Goal: Task Accomplishment & Management: Manage account settings

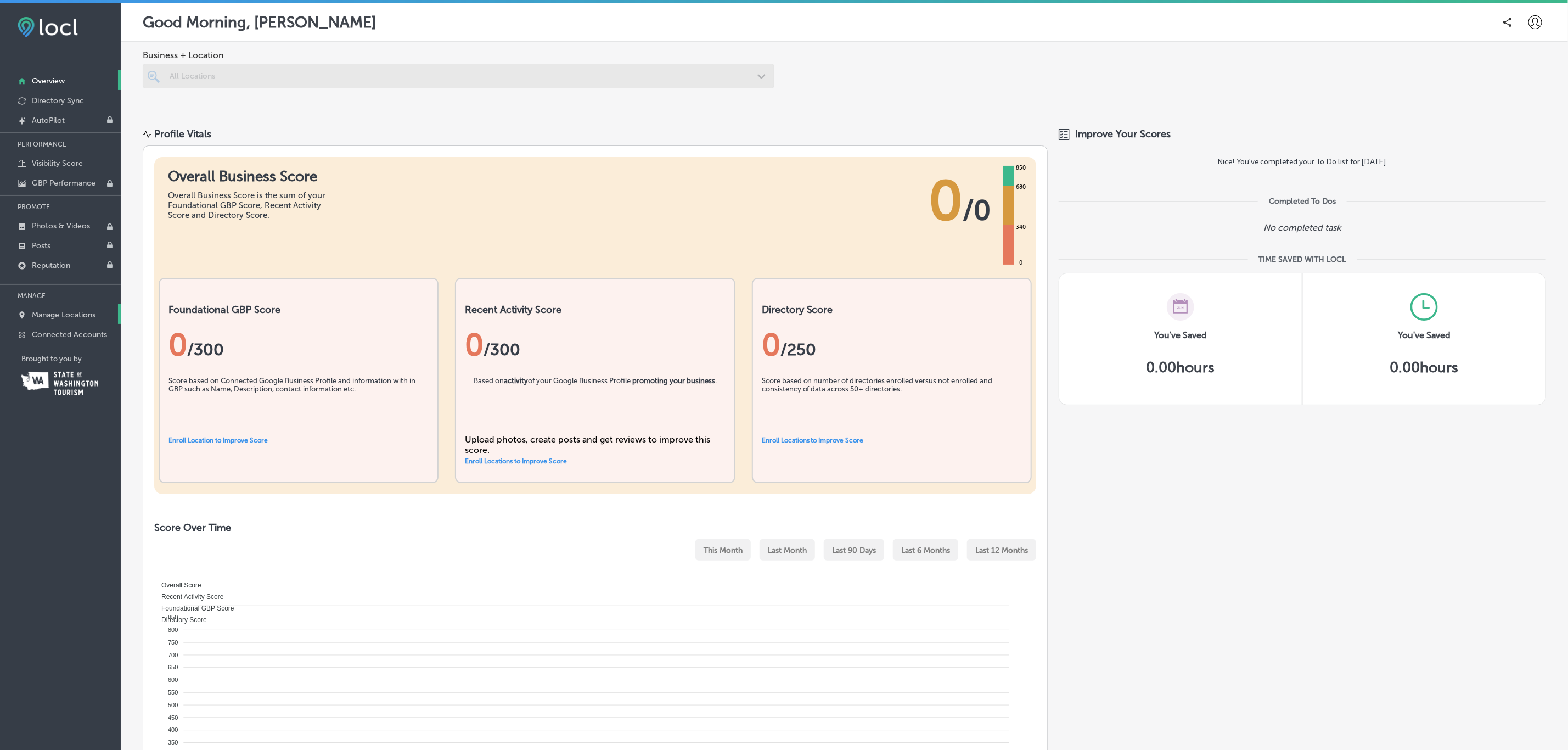
click at [71, 315] on p "Manage Locations" at bounding box center [63, 314] width 64 height 9
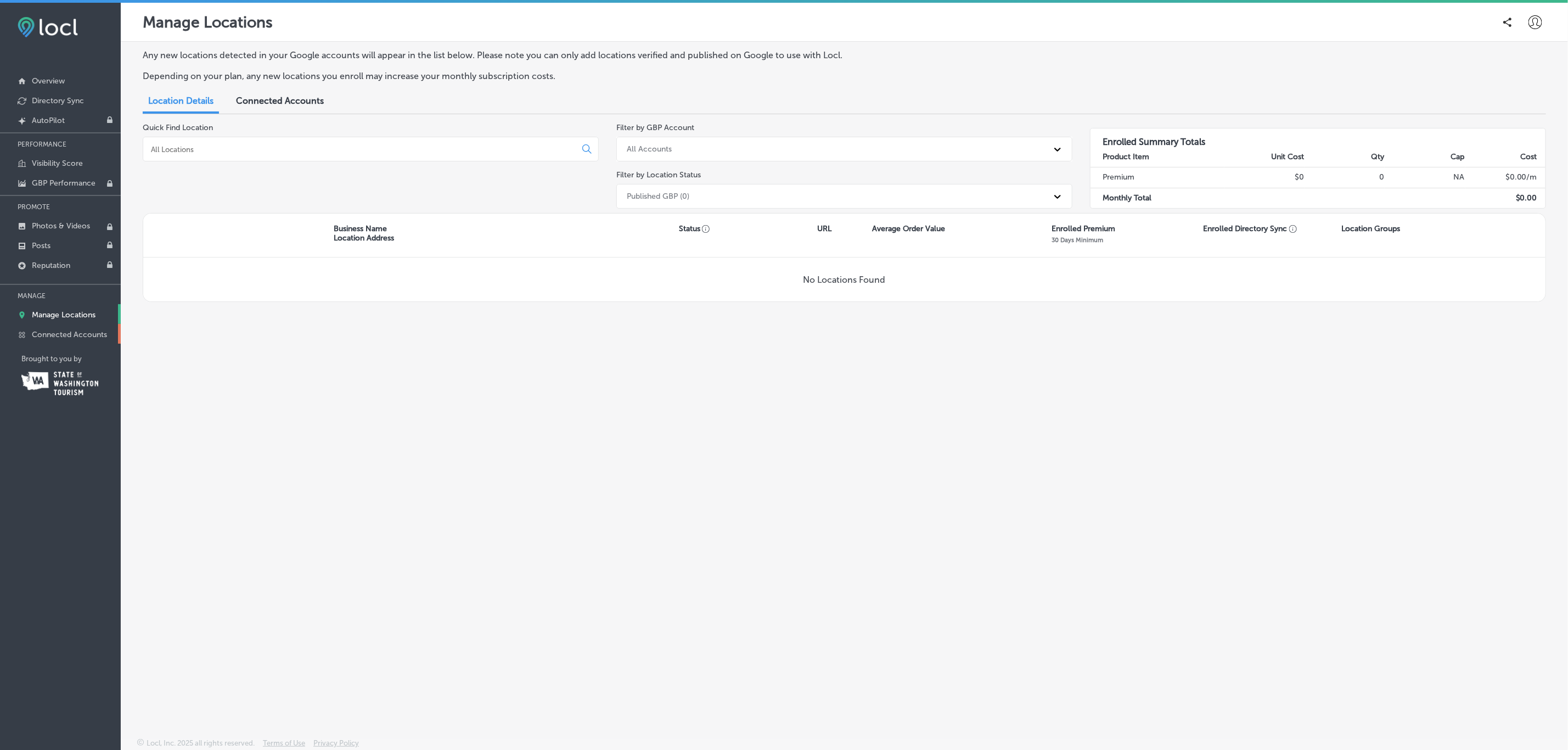
click at [75, 338] on p "Connected Accounts" at bounding box center [69, 334] width 75 height 9
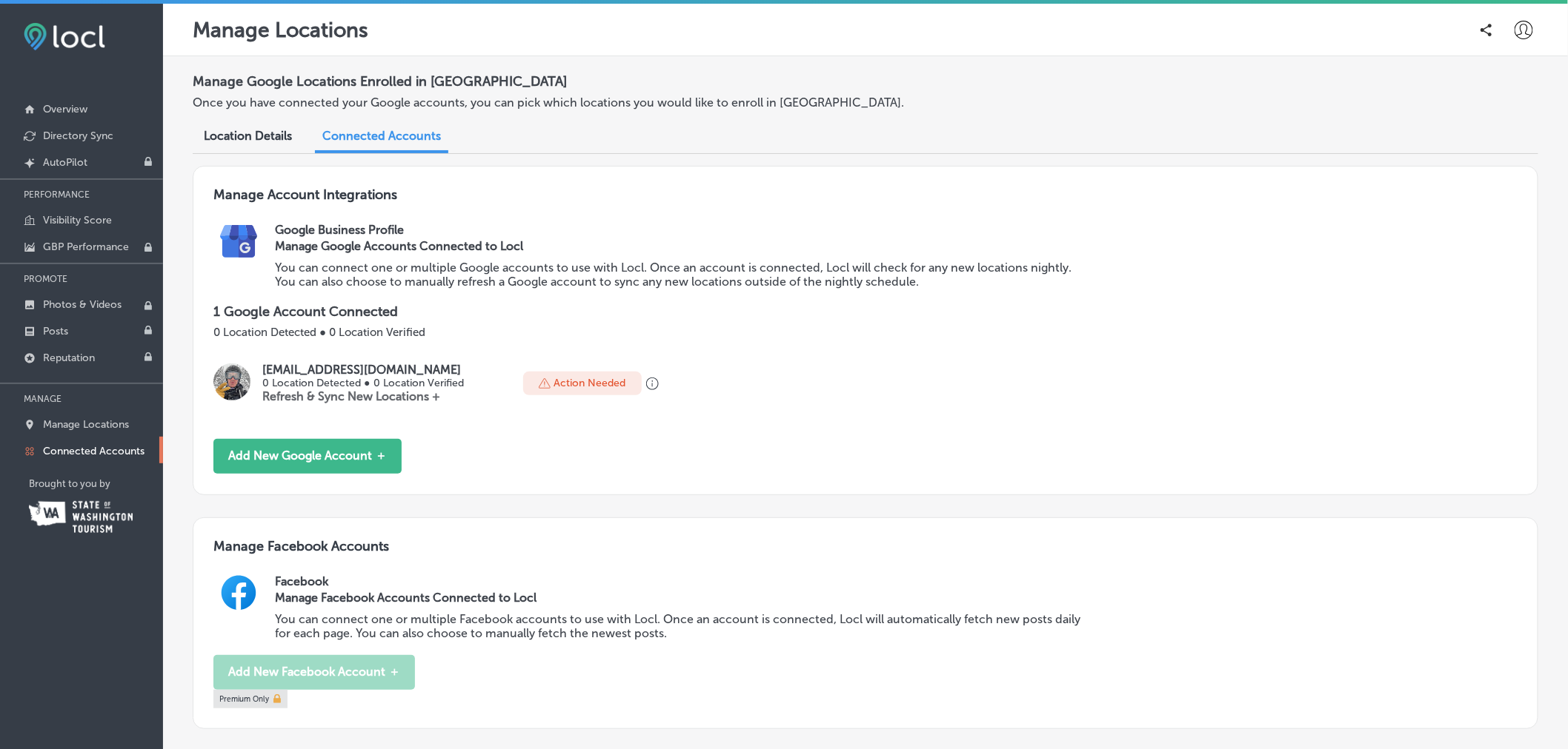
drag, startPoint x: 1896, startPoint y: 0, endPoint x: 1008, endPoint y: 438, distance: 990.1
click at [1008, 438] on div "Manage Account Integrations Google Business Profile Manage Google Accounts Conn…" at bounding box center [865, 330] width 1345 height 329
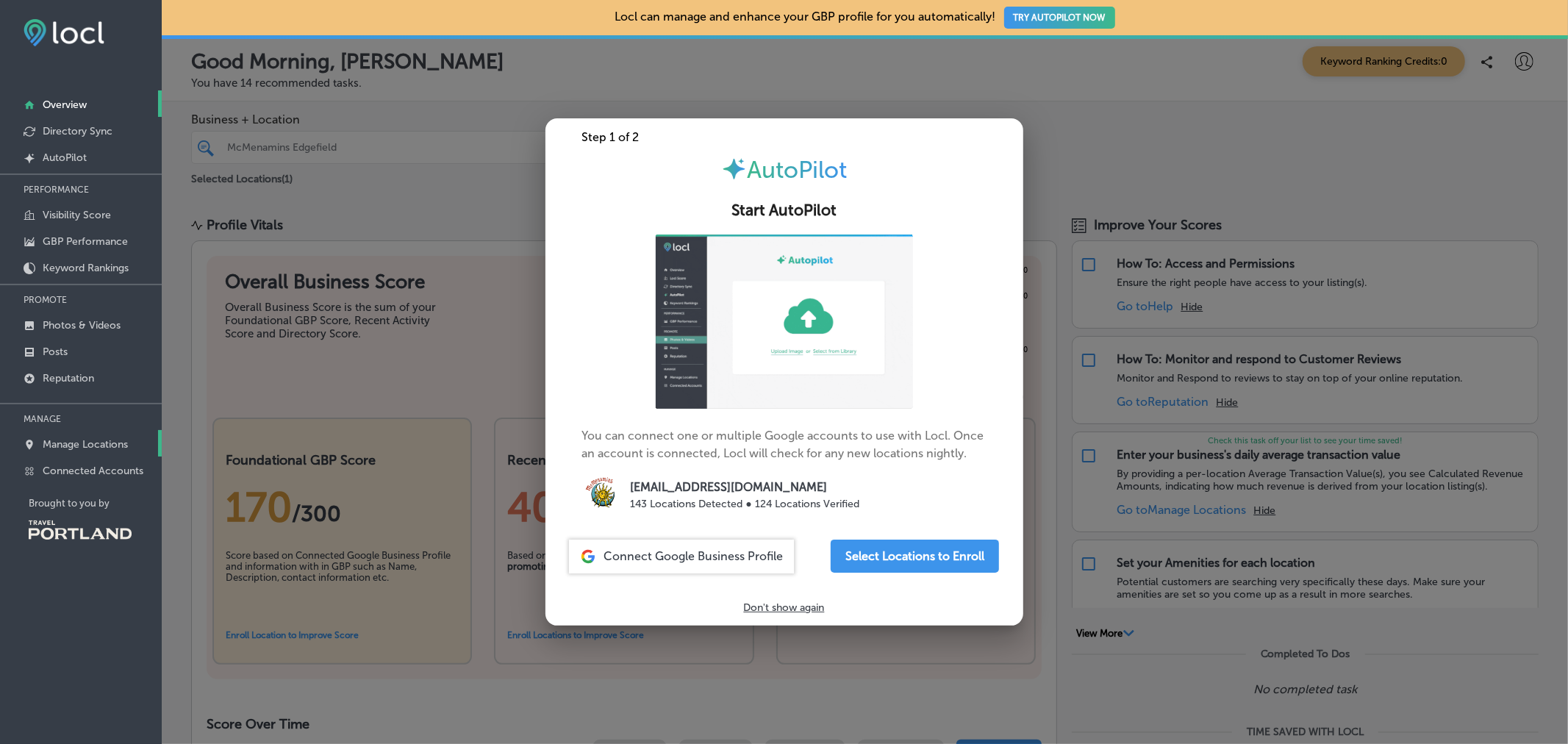
click at [79, 435] on link "Manage Locations" at bounding box center [81, 443] width 161 height 26
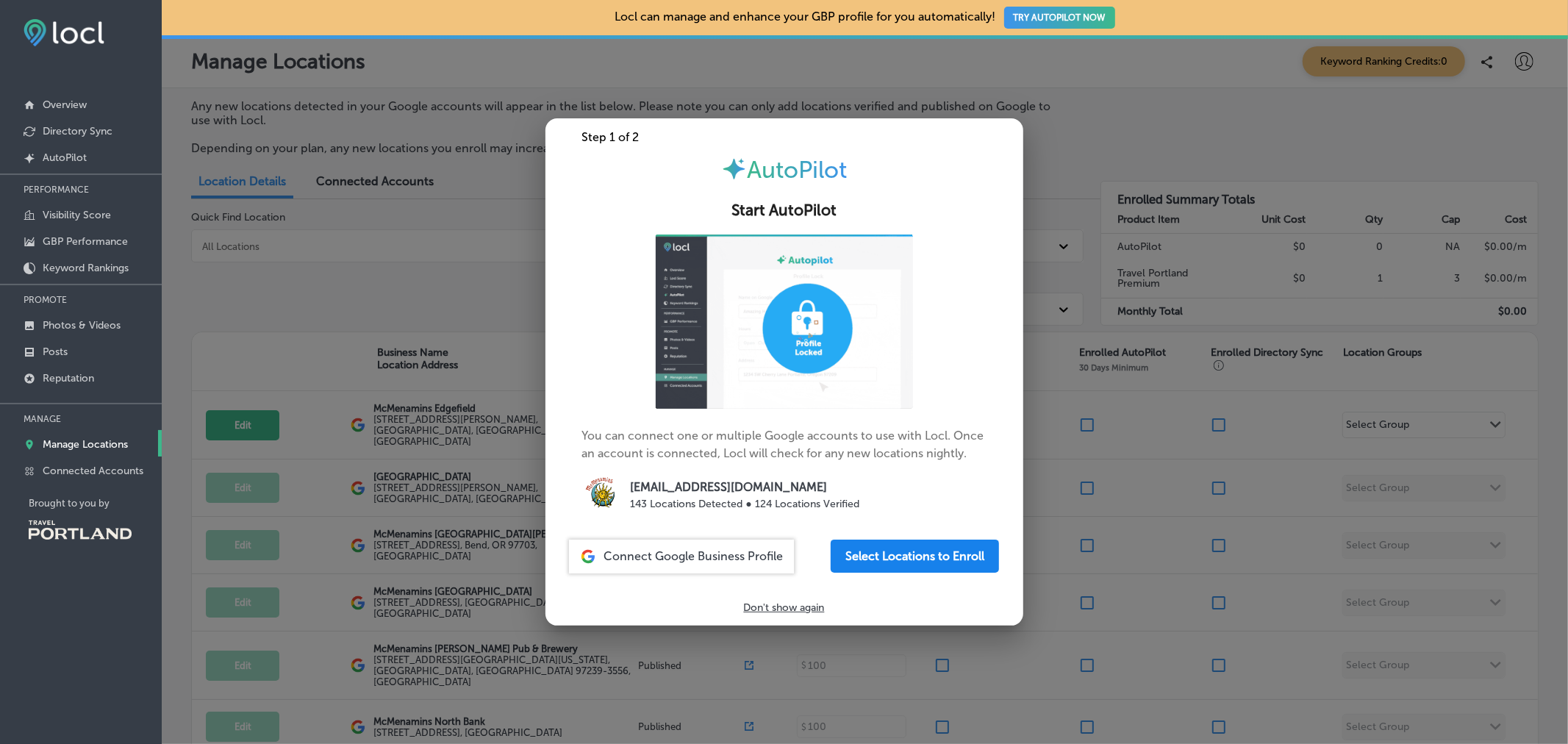
click at [893, 567] on button "Select Locations to Enroll" at bounding box center [915, 556] width 168 height 33
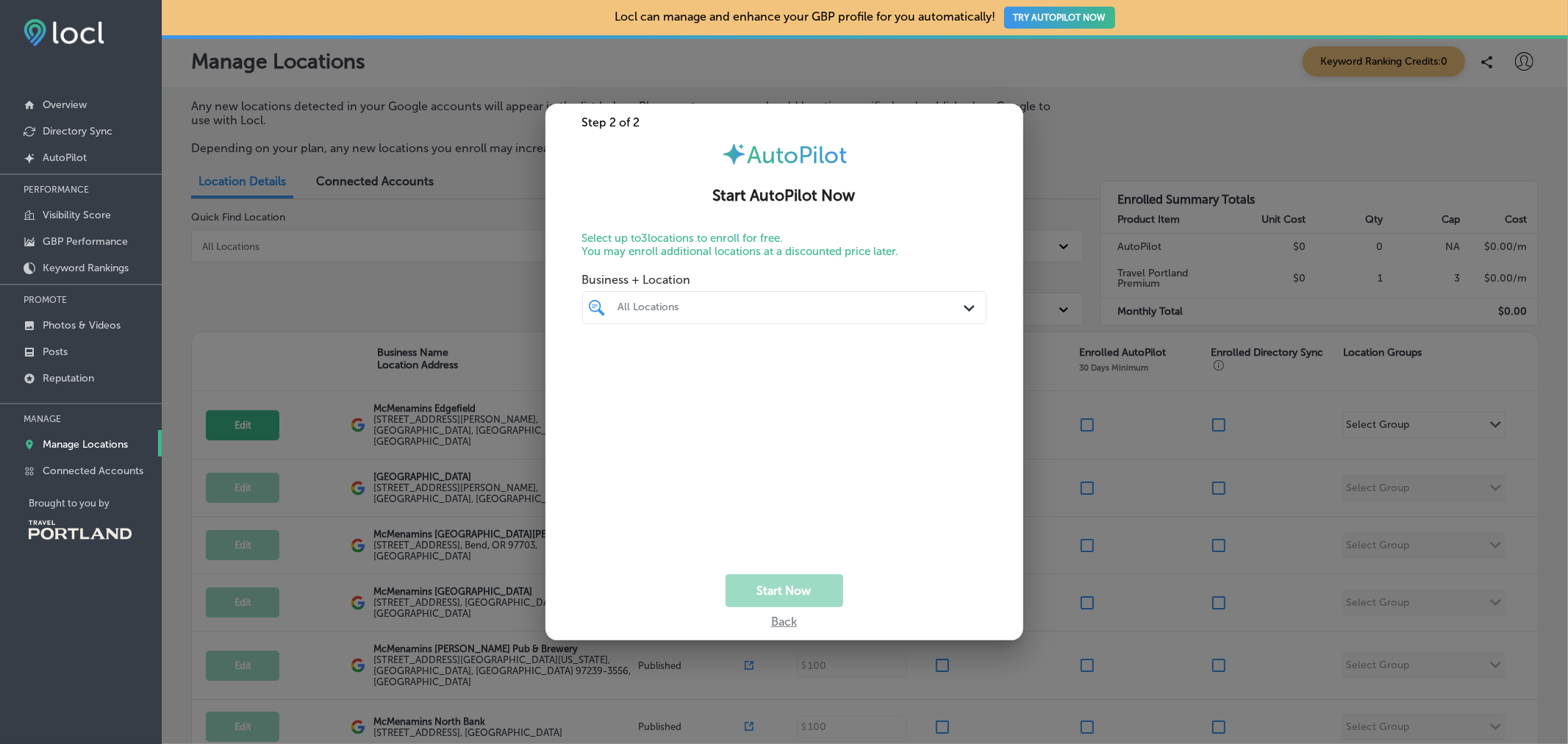
click at [781, 627] on div "Back" at bounding box center [784, 618] width 26 height 21
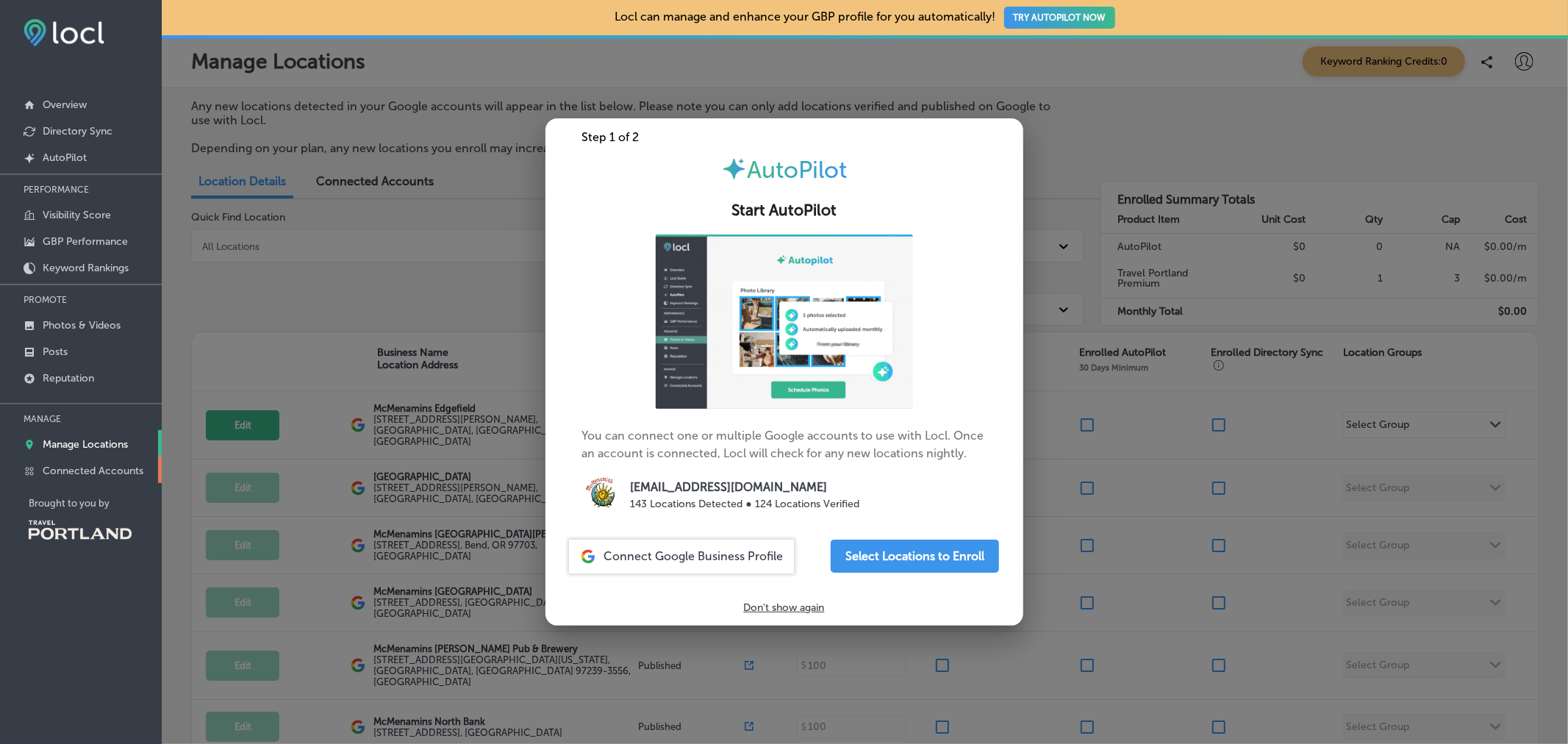
click at [100, 467] on p "Connected Accounts" at bounding box center [93, 471] width 101 height 12
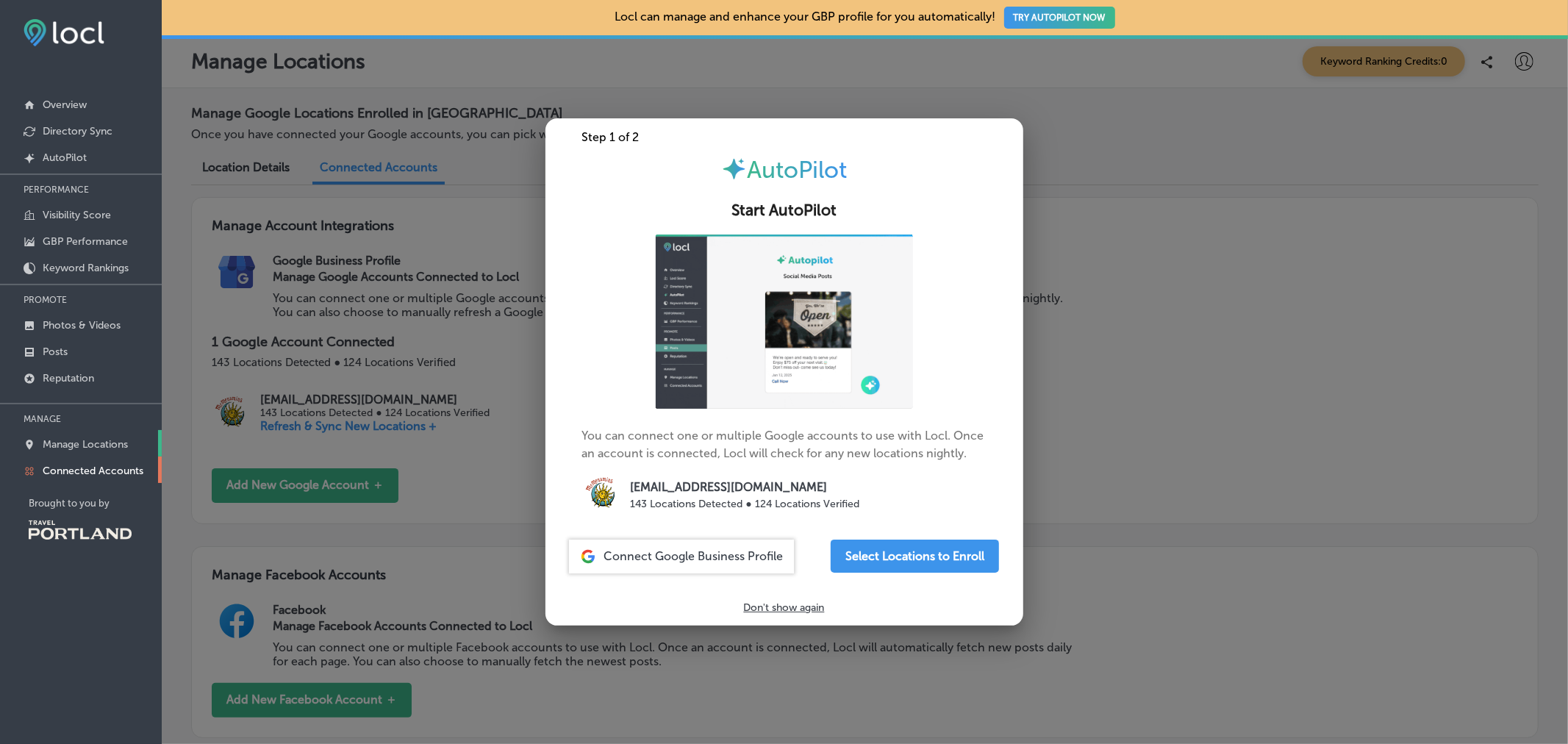
click at [107, 442] on p "Manage Locations" at bounding box center [85, 444] width 86 height 12
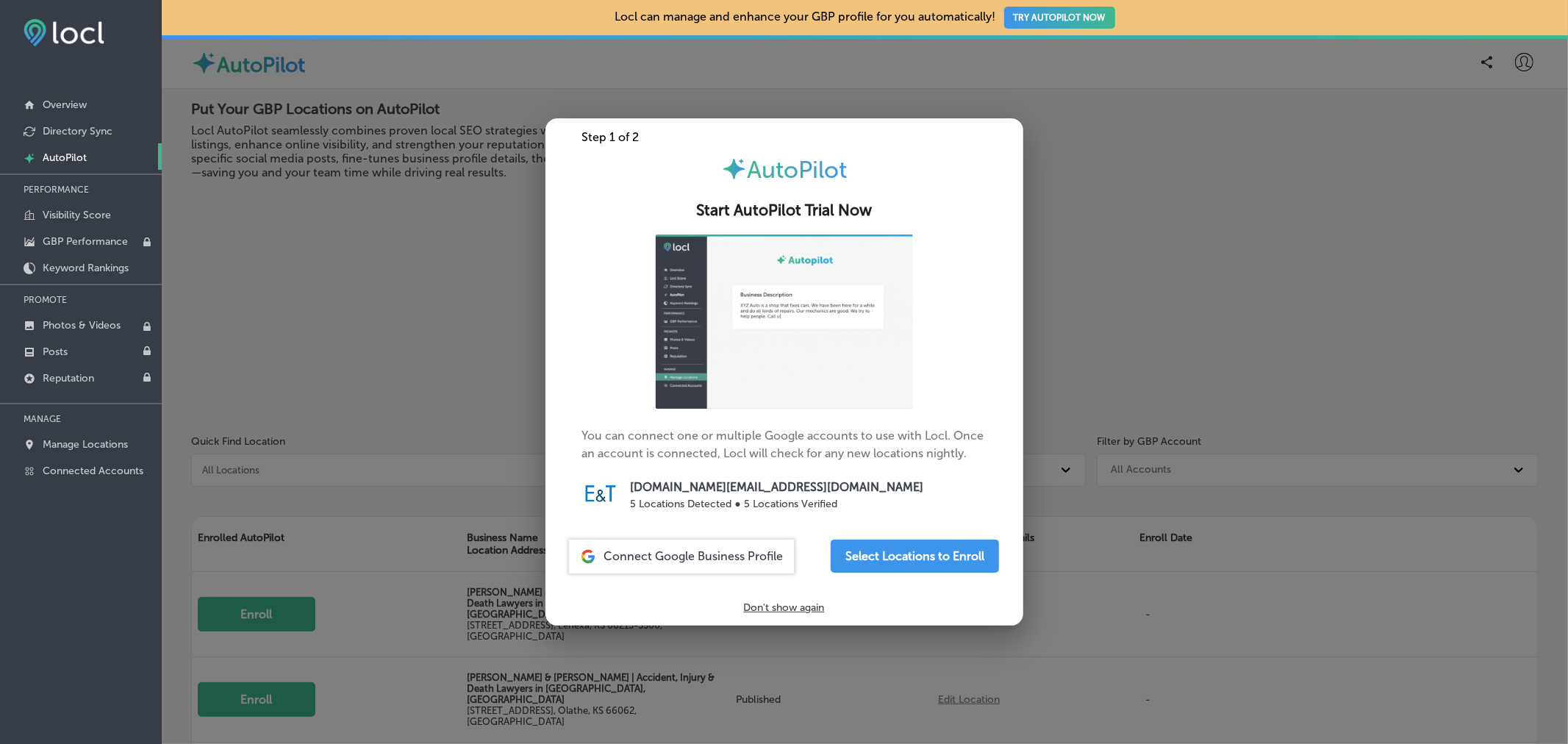
click at [401, 248] on div at bounding box center [784, 372] width 1568 height 744
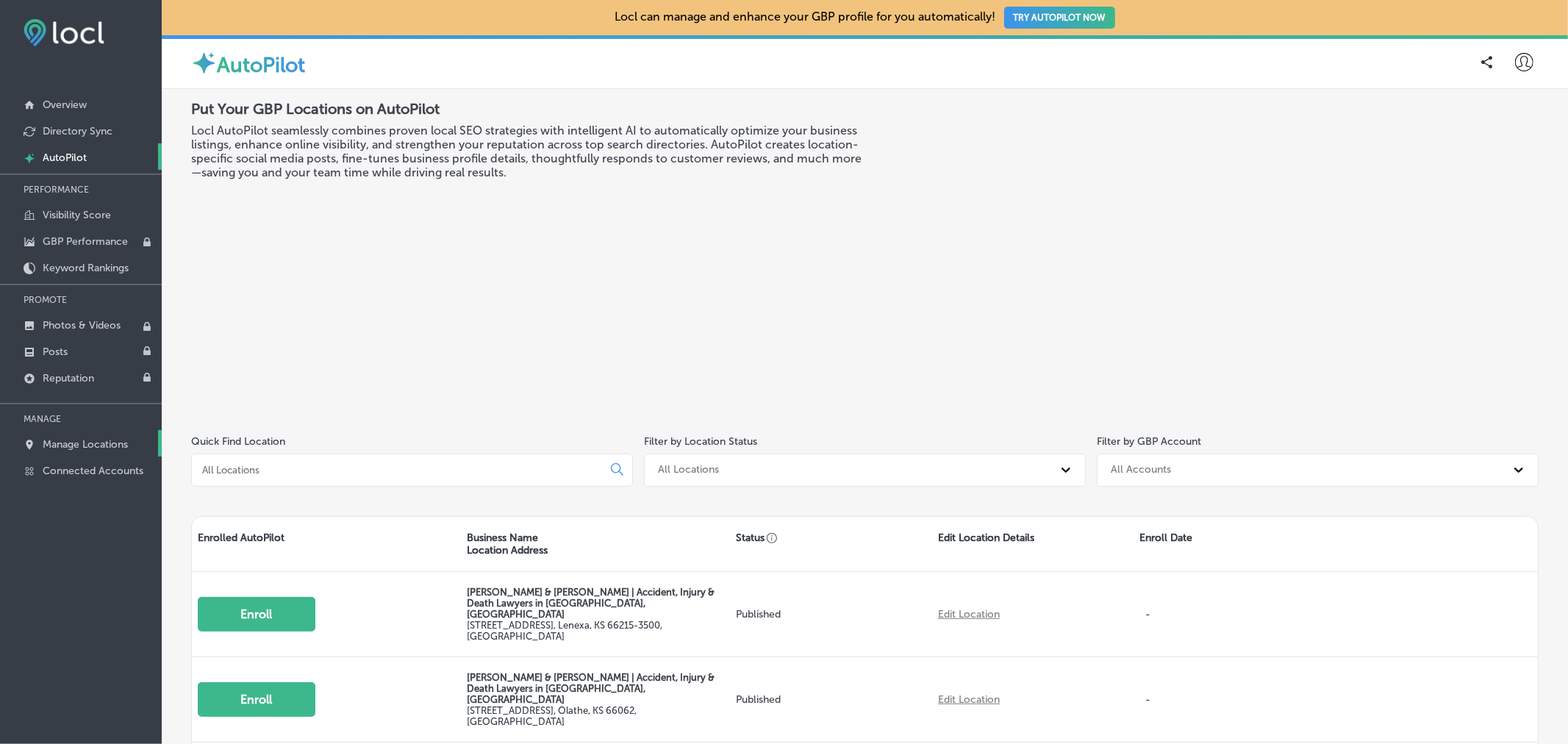
click at [81, 442] on p "Manage Locations" at bounding box center [85, 444] width 86 height 12
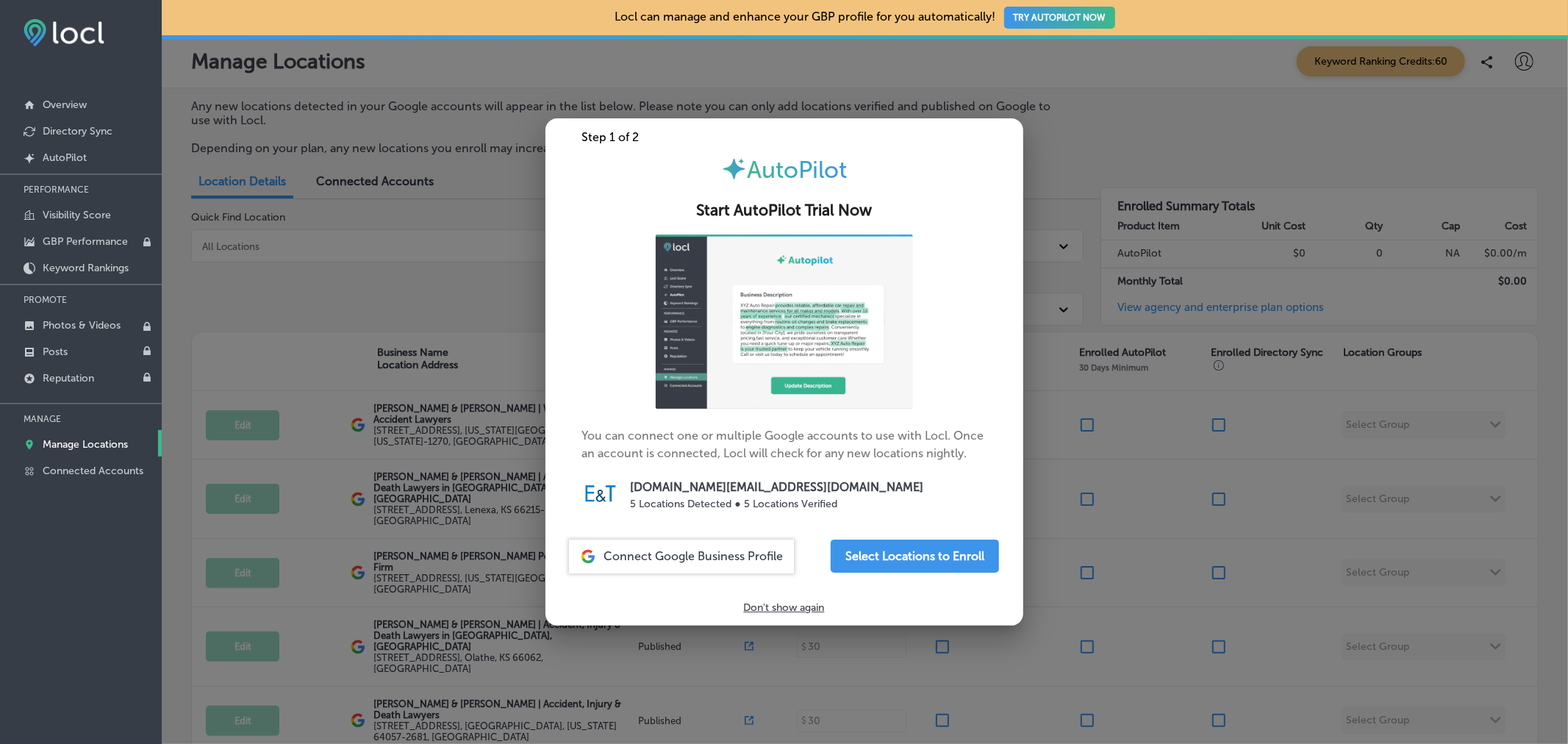
click at [363, 310] on div at bounding box center [784, 372] width 1568 height 744
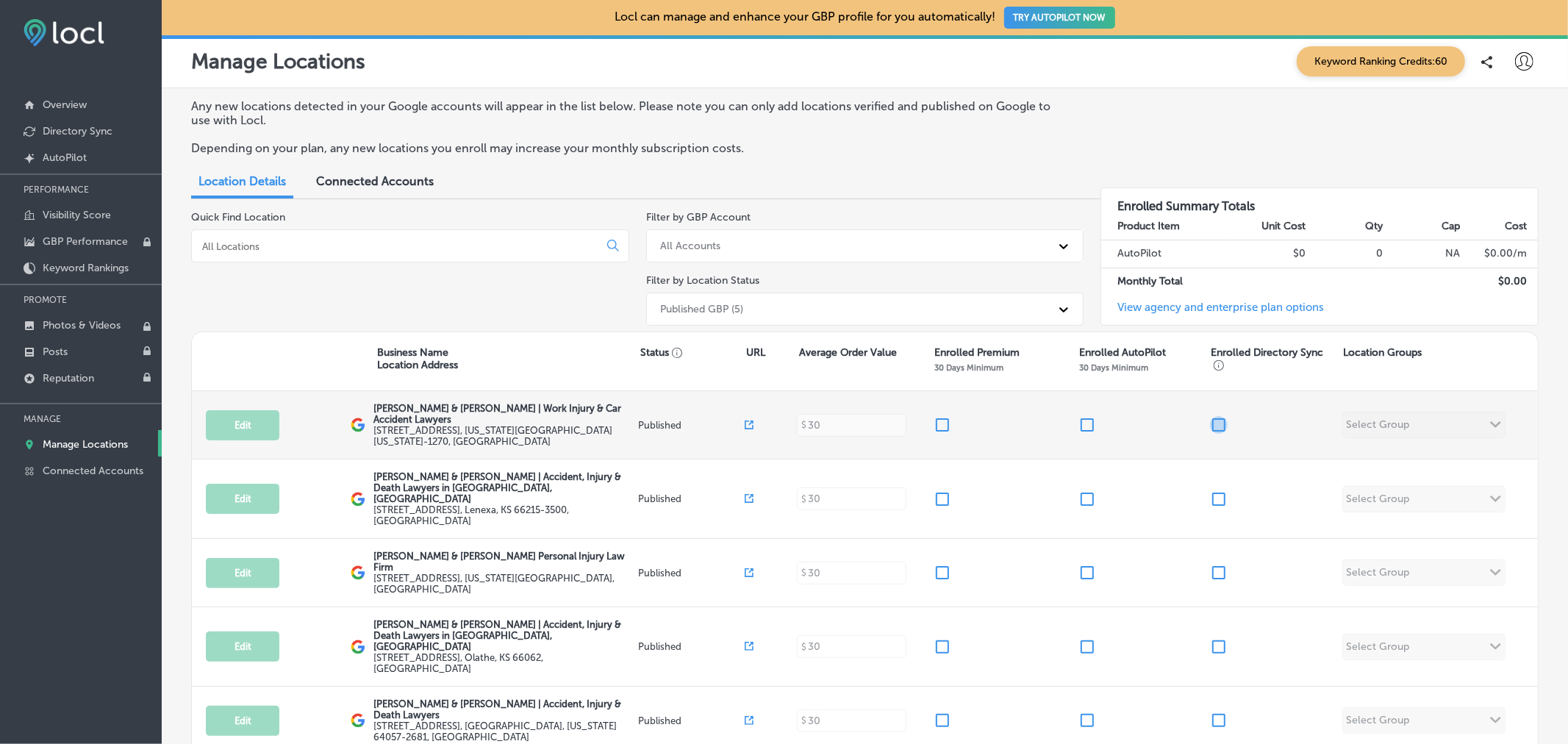
click at [1212, 424] on input "checkbox" at bounding box center [1219, 425] width 18 height 18
checkbox input "true"
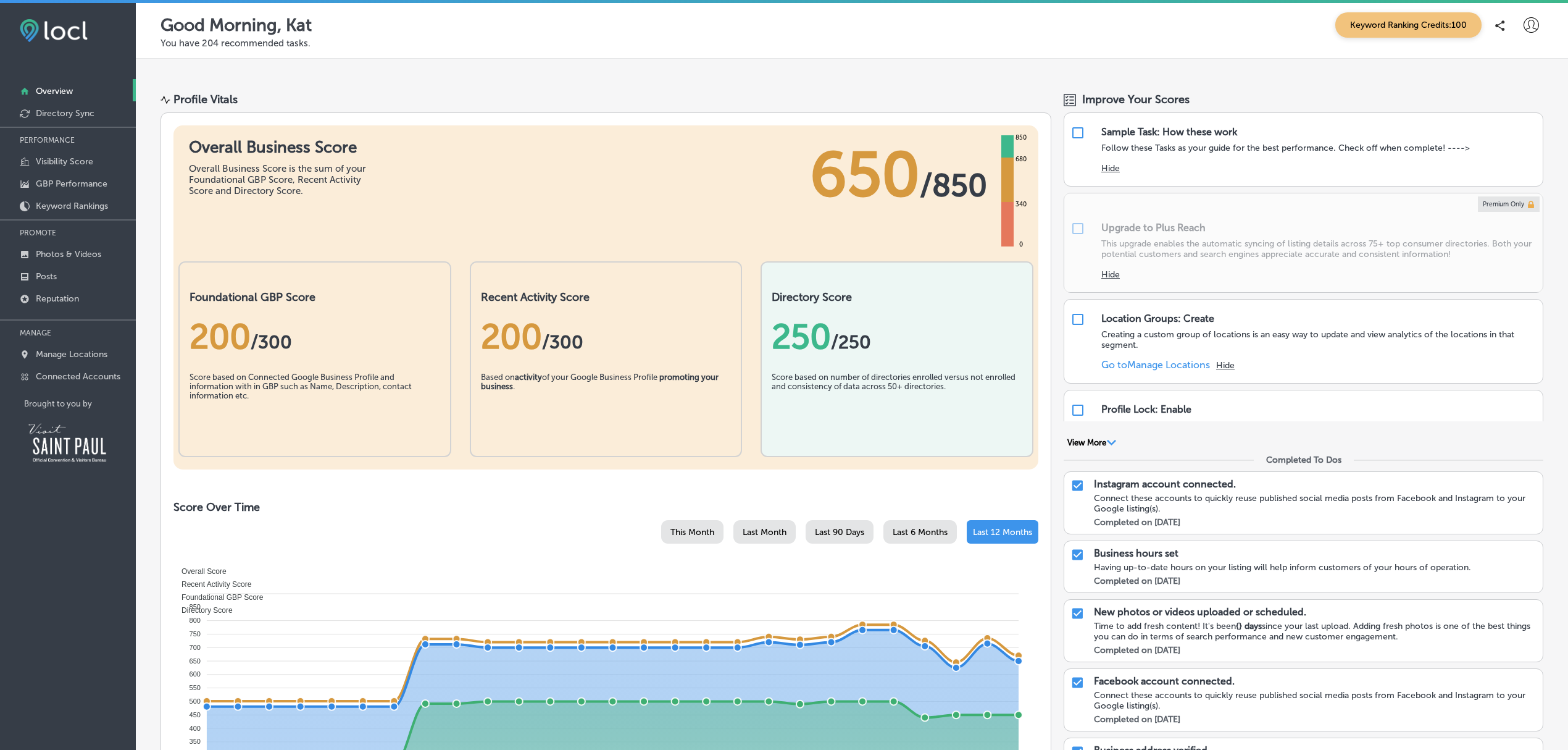
drag, startPoint x: 1256, startPoint y: 0, endPoint x: 1000, endPoint y: 82, distance: 268.8
click at [1000, 82] on div "Profile Vitals Overall Business Score Overall Business Score is the sum of your…" at bounding box center [852, 703] width 1432 height 1251
click at [85, 355] on p "Manage Locations" at bounding box center [71, 353] width 72 height 10
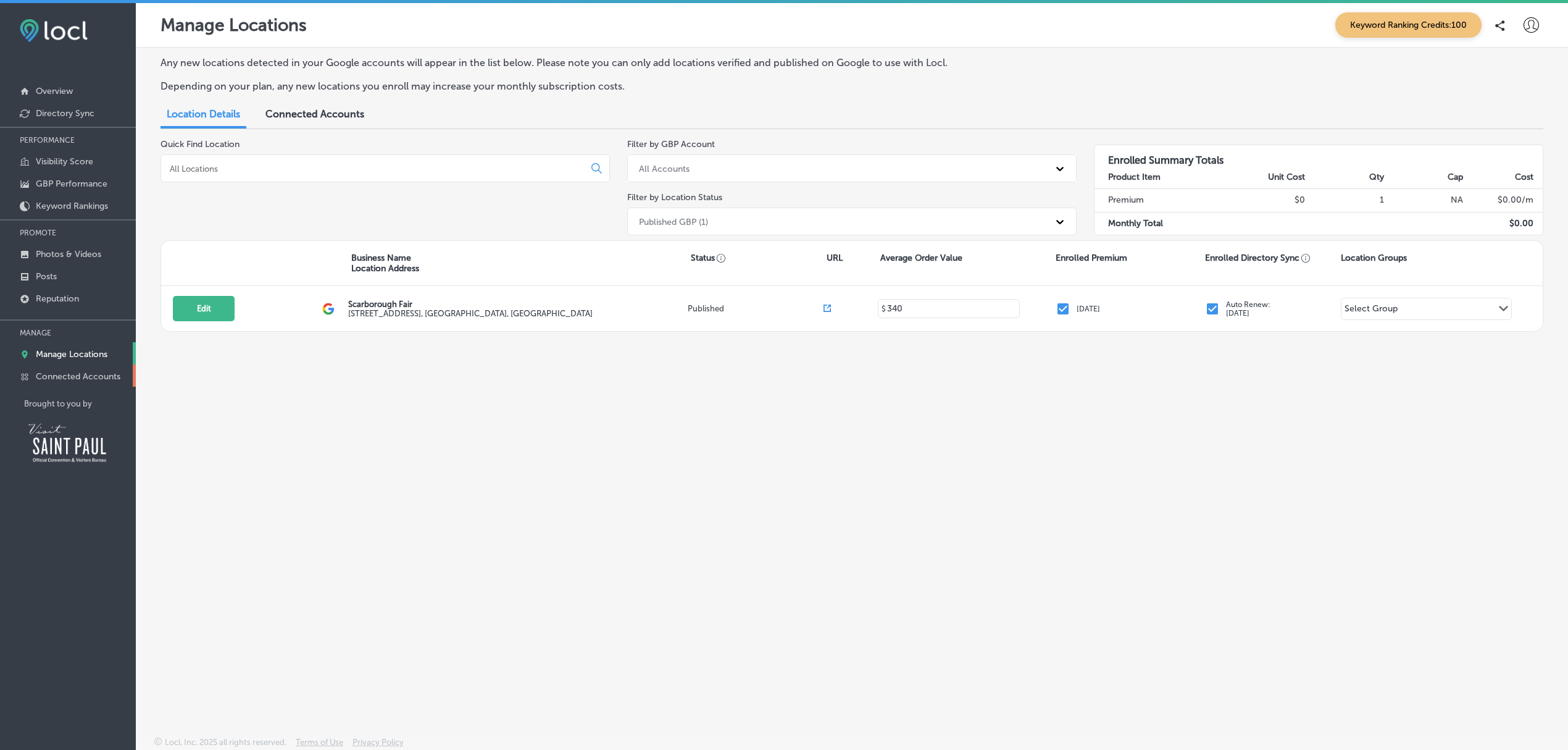
click at [84, 376] on p "Connected Accounts" at bounding box center [78, 376] width 85 height 10
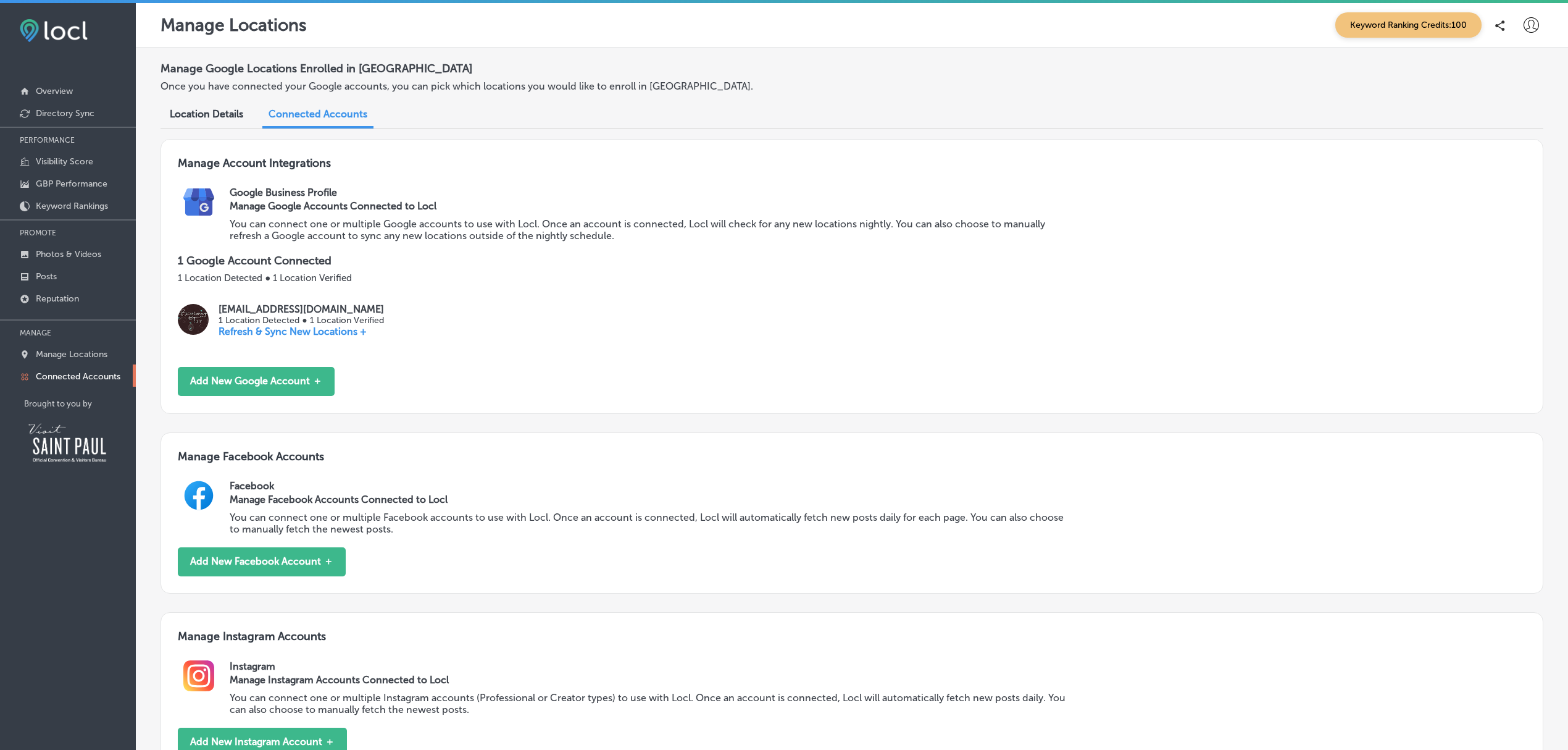
scroll to position [125, 0]
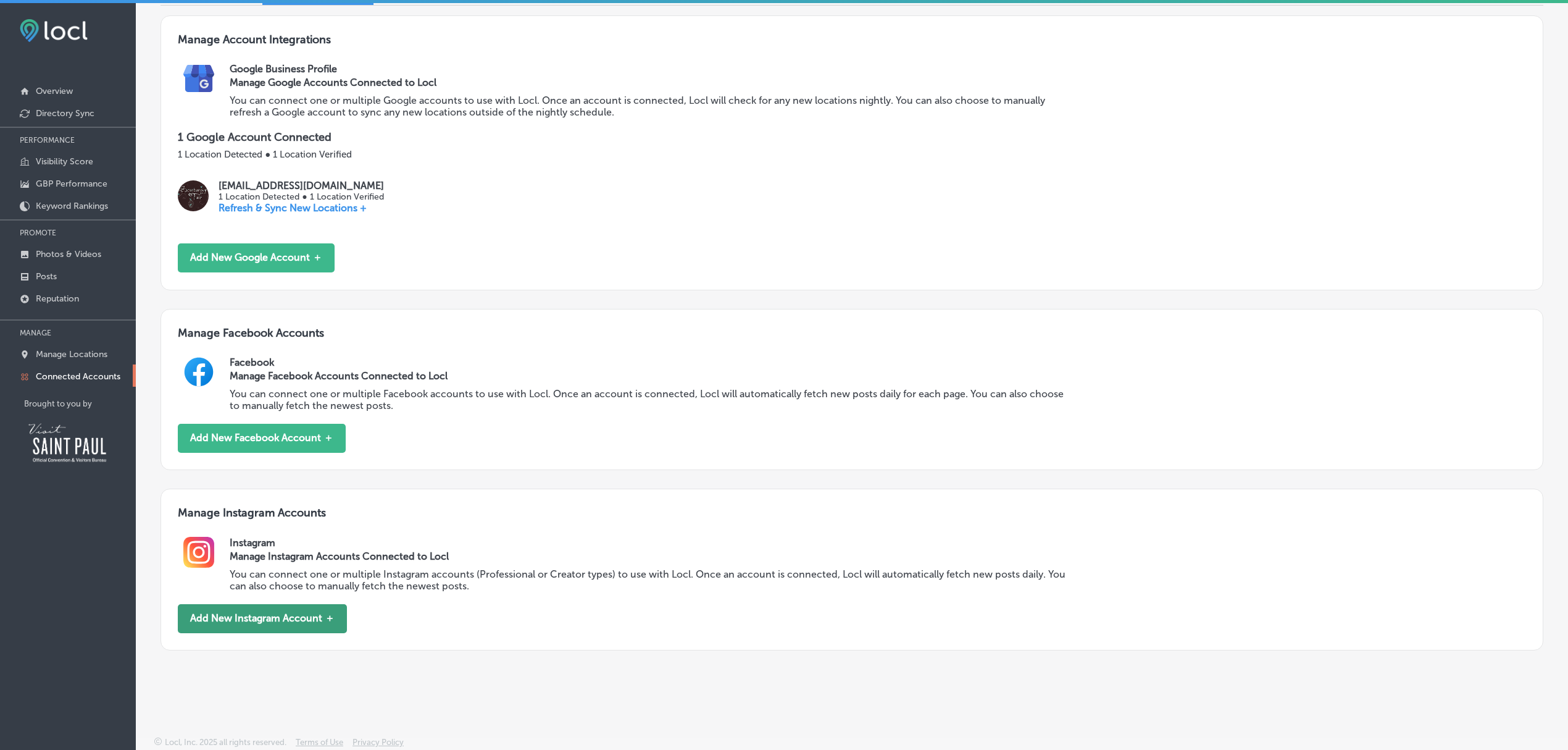
click at [262, 625] on button "Add New Instagram Account ＋" at bounding box center [262, 618] width 169 height 29
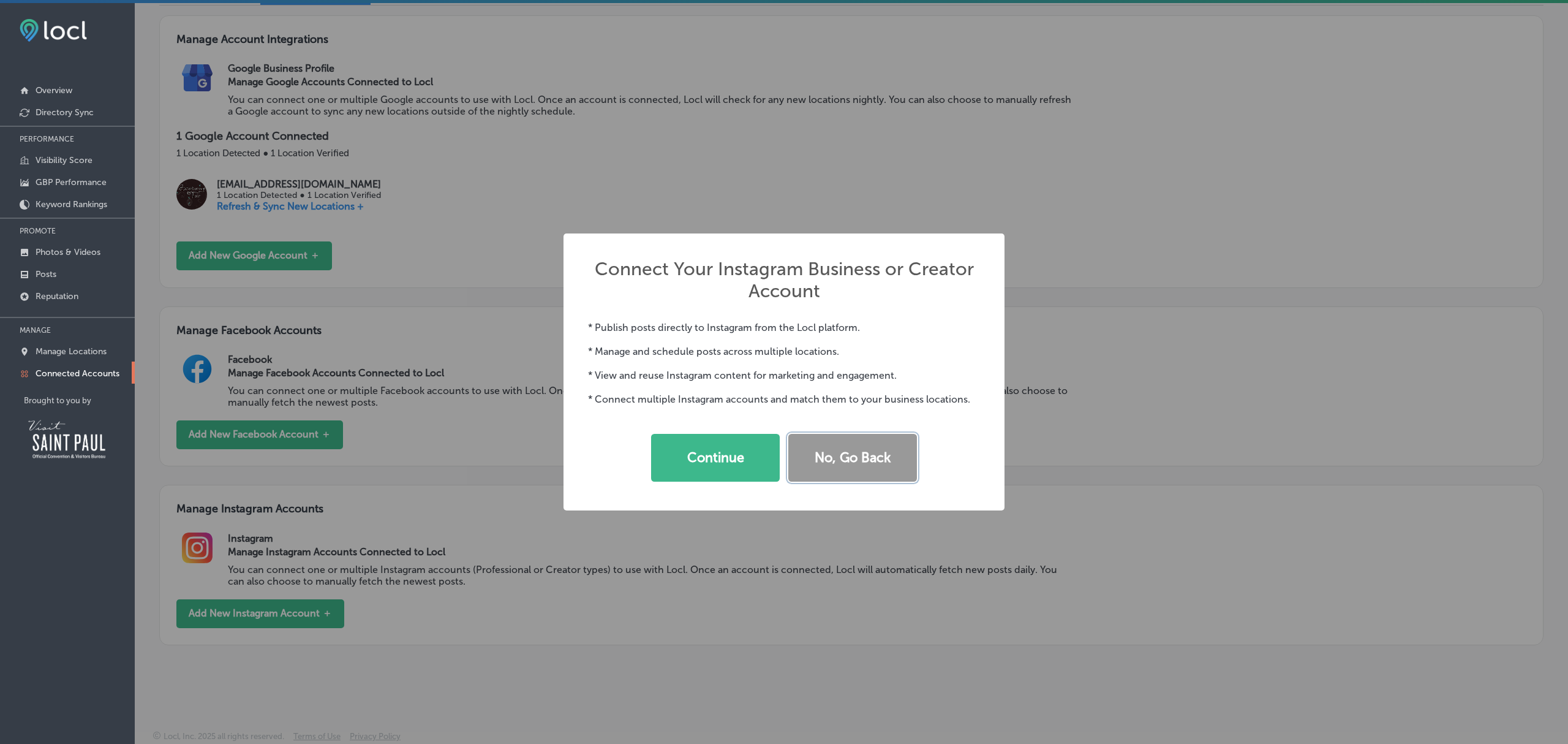
click at [863, 458] on button "No, Go Back" at bounding box center [852, 457] width 128 height 48
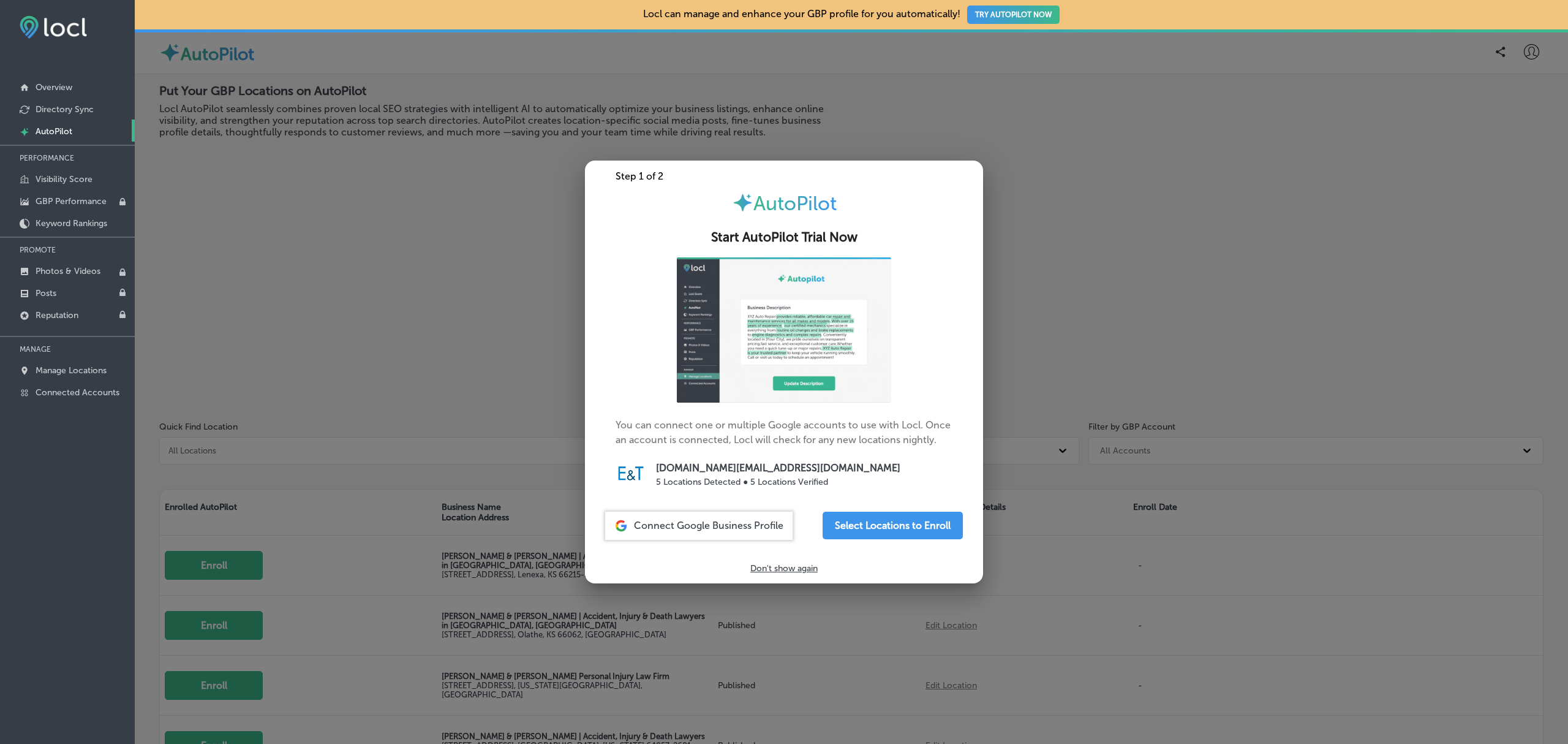
click at [196, 327] on div at bounding box center [784, 372] width 1568 height 744
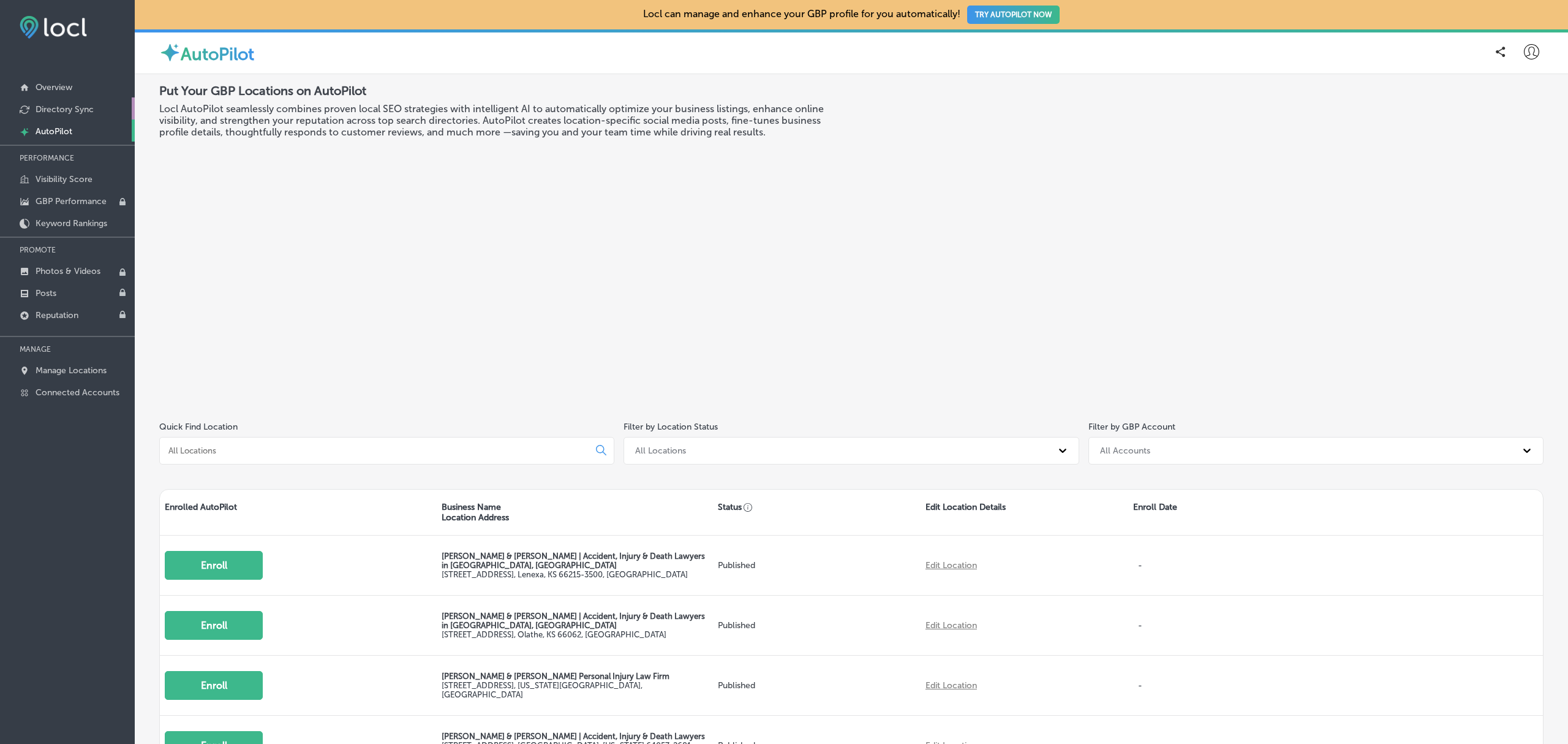
click at [60, 113] on p "Directory Sync" at bounding box center [65, 109] width 58 height 10
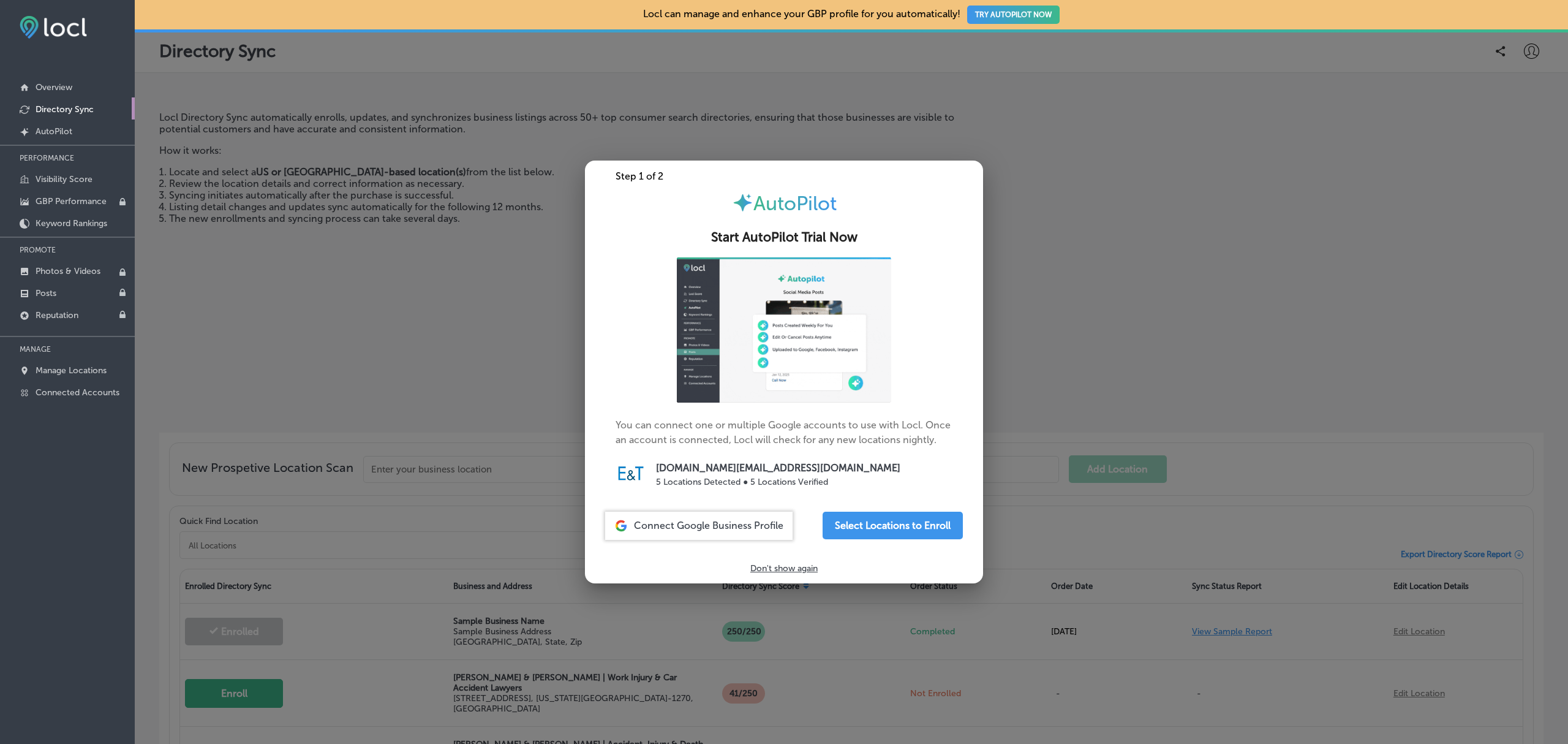
click at [395, 251] on div at bounding box center [784, 372] width 1568 height 744
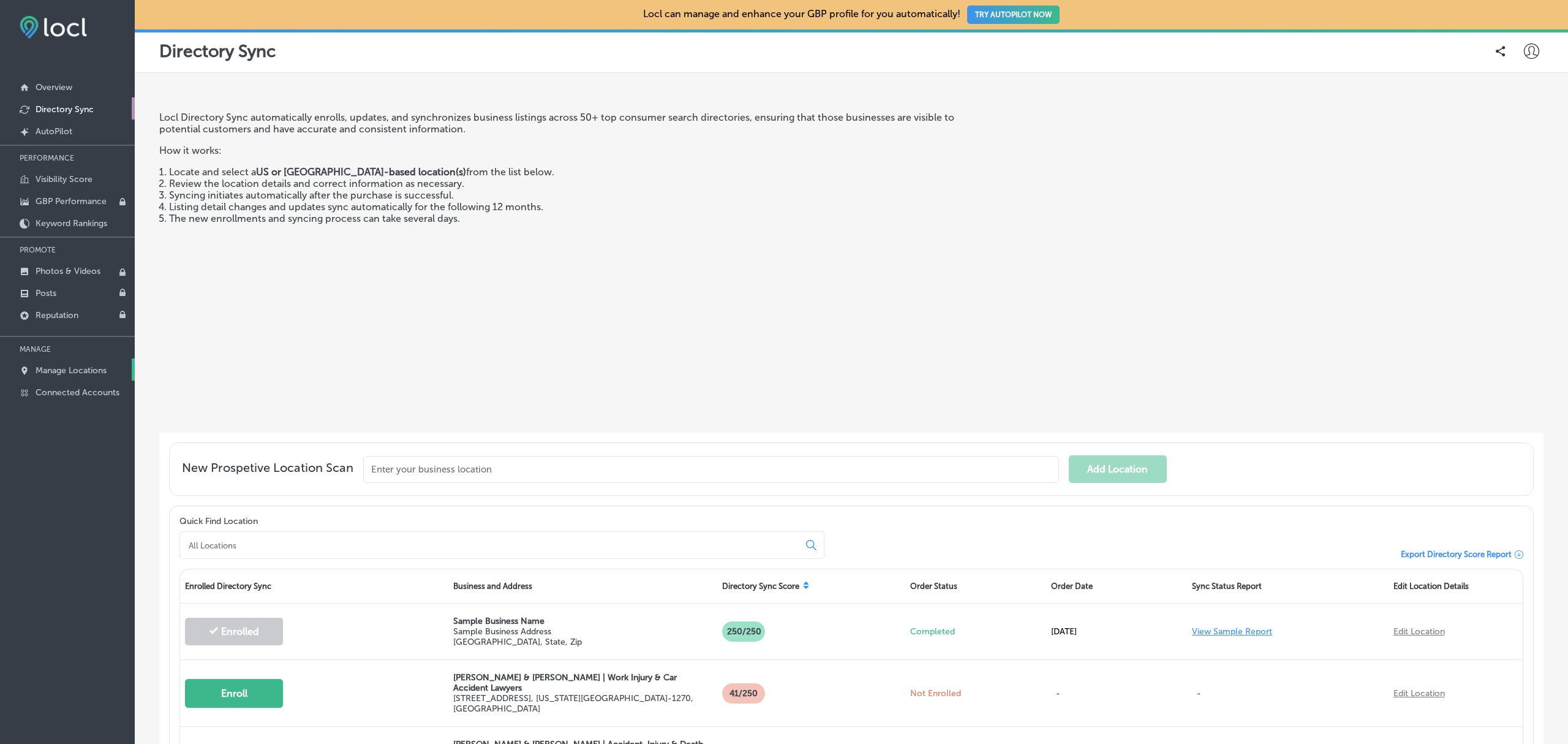
click at [74, 371] on p "Manage Locations" at bounding box center [71, 370] width 71 height 10
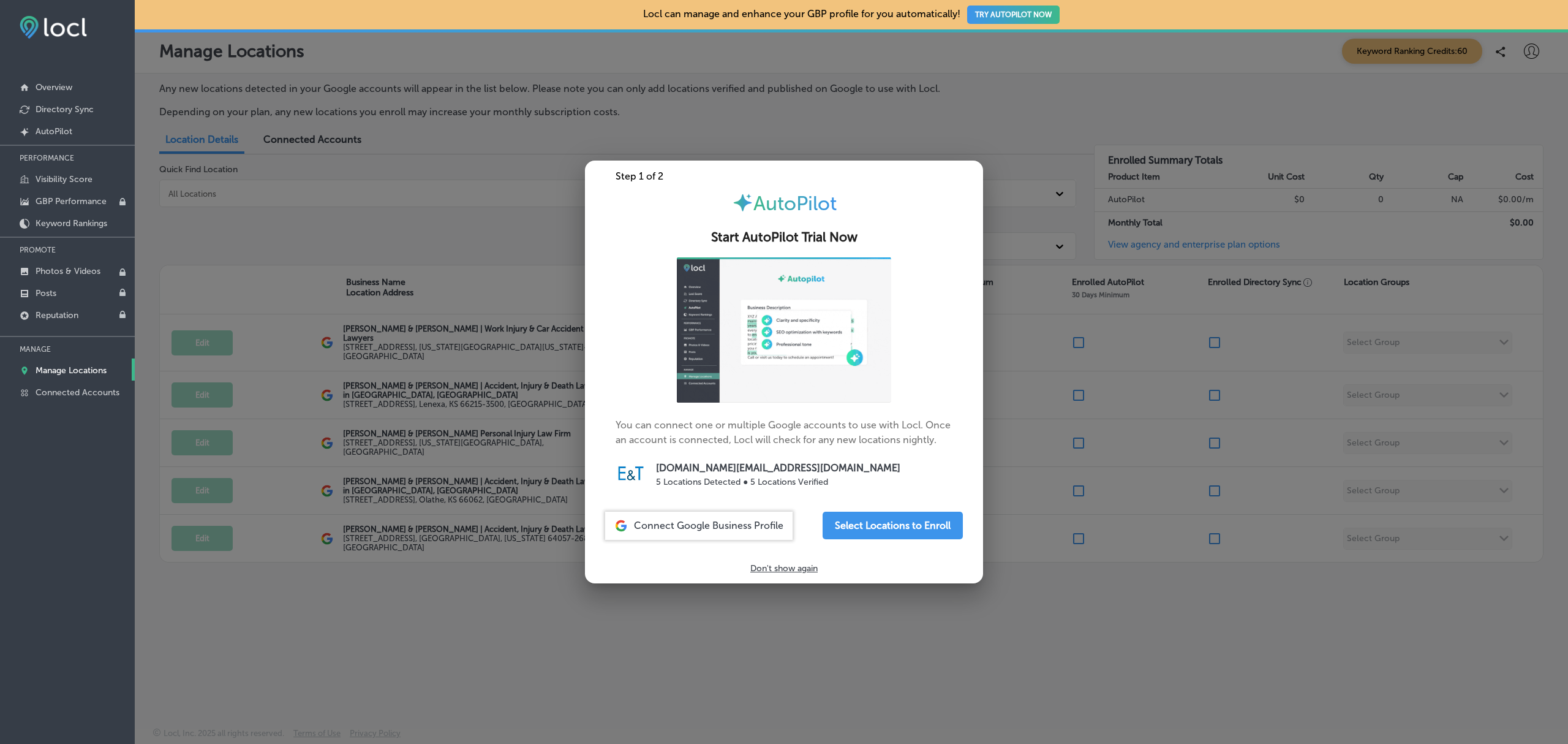
click at [781, 573] on p "Don't show again" at bounding box center [784, 568] width 67 height 10
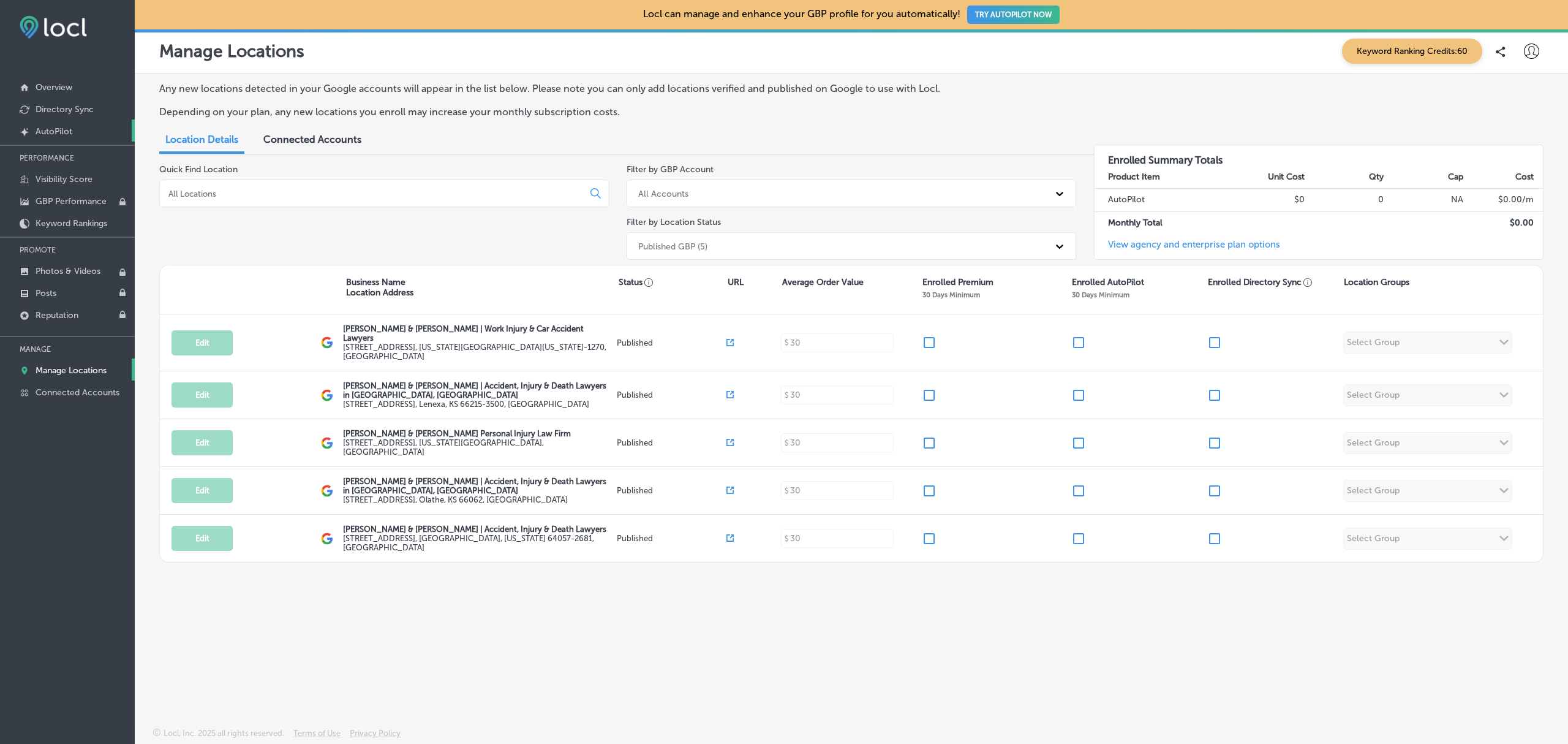
click at [61, 130] on p "AutoPilot" at bounding box center [54, 131] width 37 height 10
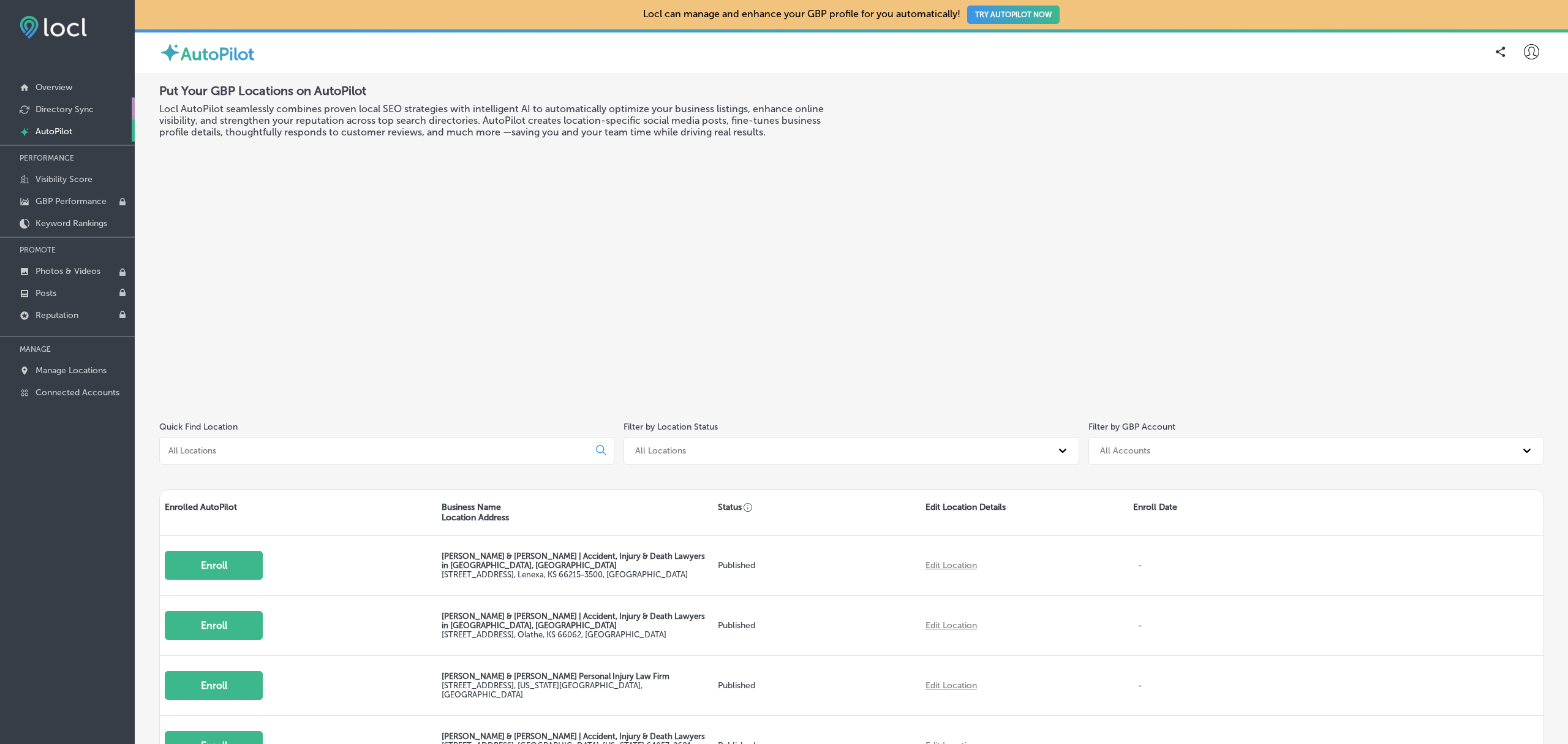
click at [59, 109] on p "Directory Sync" at bounding box center [65, 109] width 58 height 10
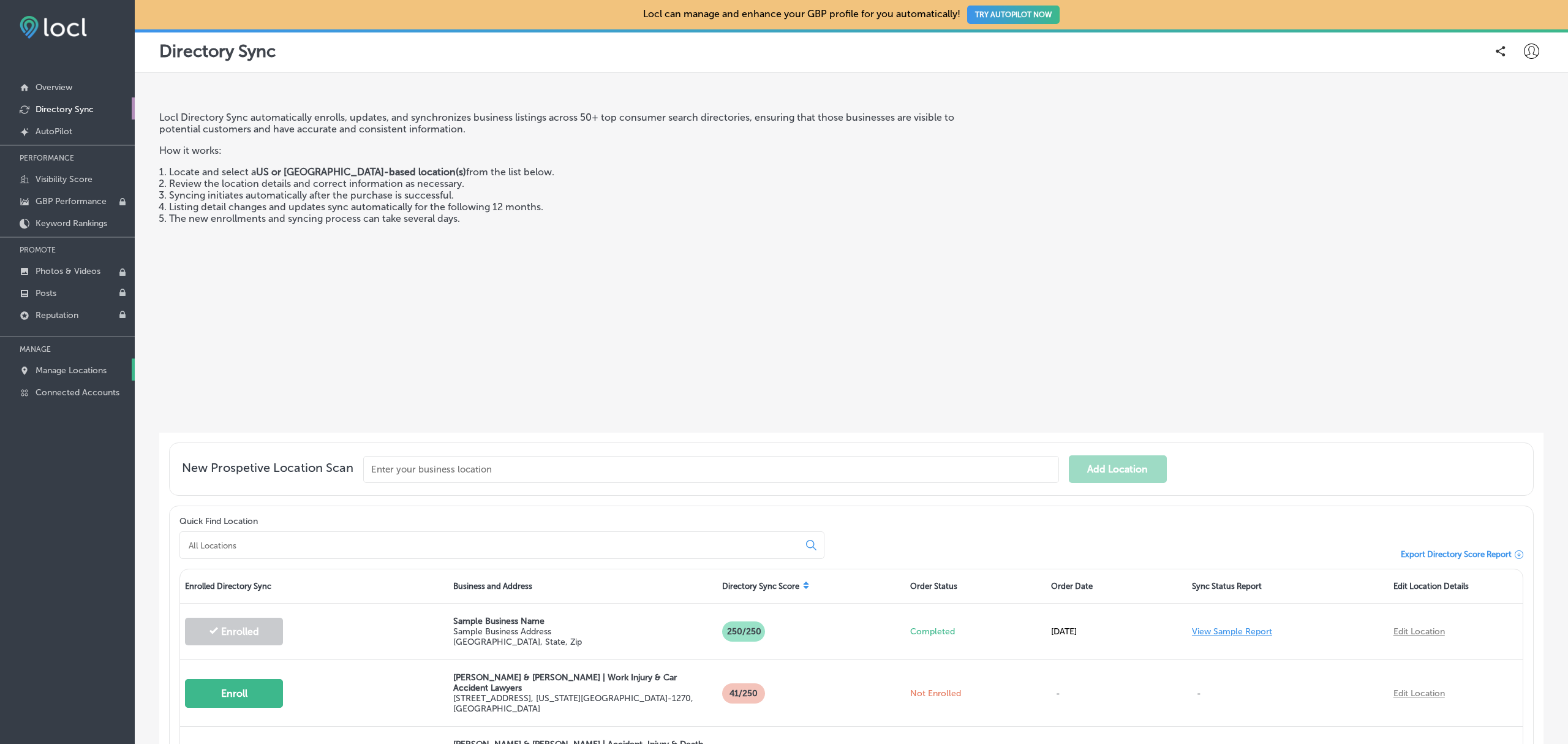
click at [56, 370] on p "Manage Locations" at bounding box center [71, 370] width 71 height 10
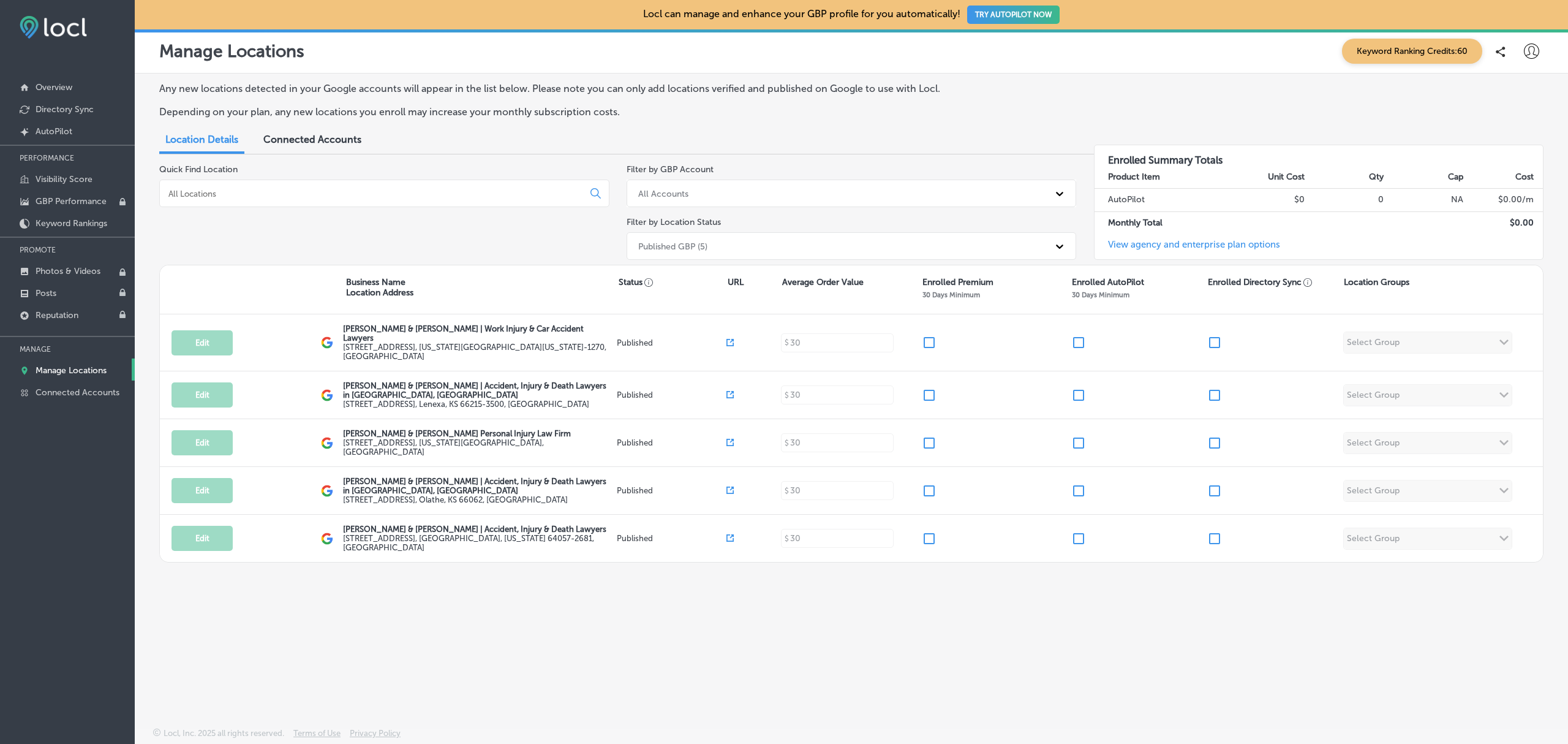
click at [1003, 10] on button "TRY AUTOPILOT NOW" at bounding box center [1014, 14] width 92 height 18
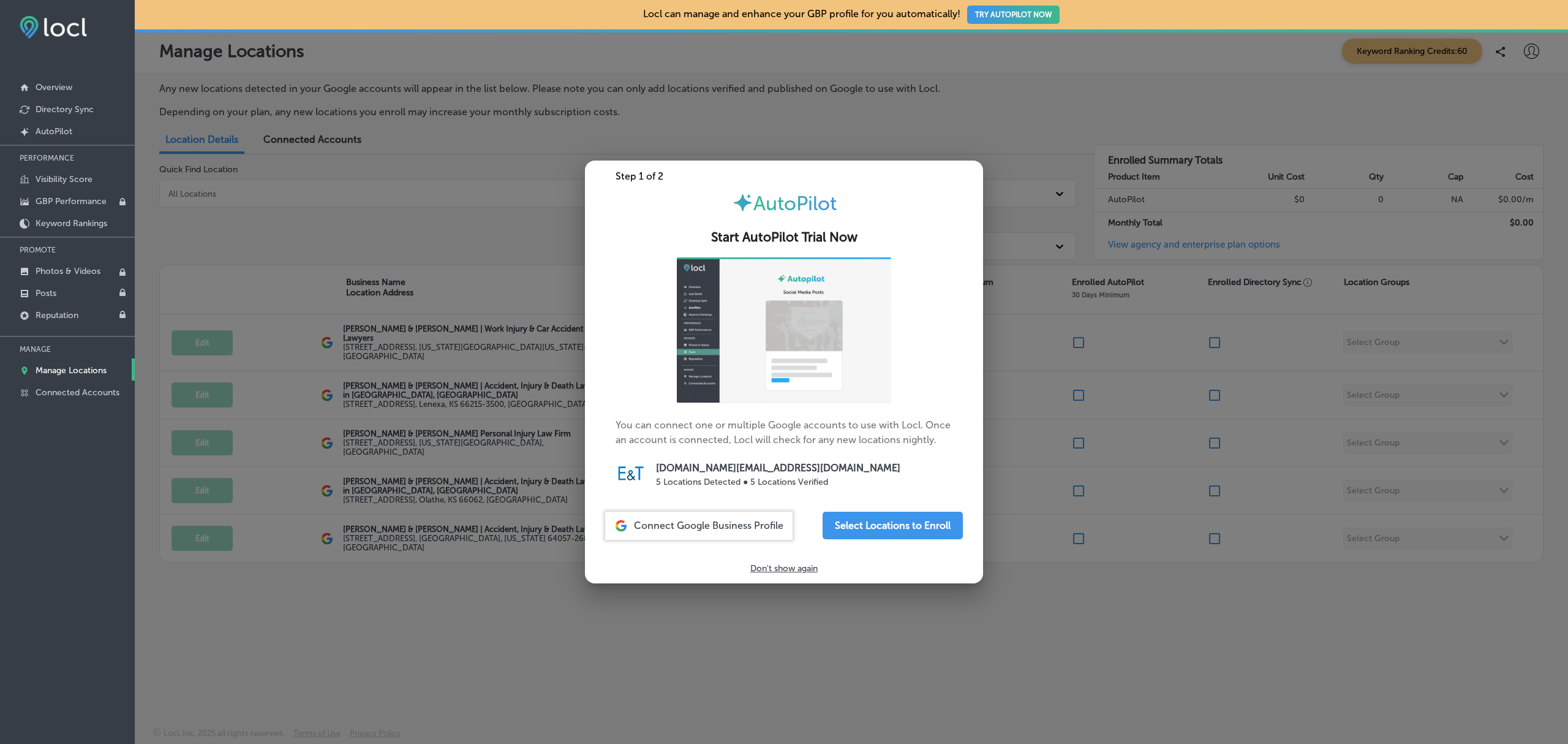
click at [979, 120] on div at bounding box center [784, 372] width 1568 height 744
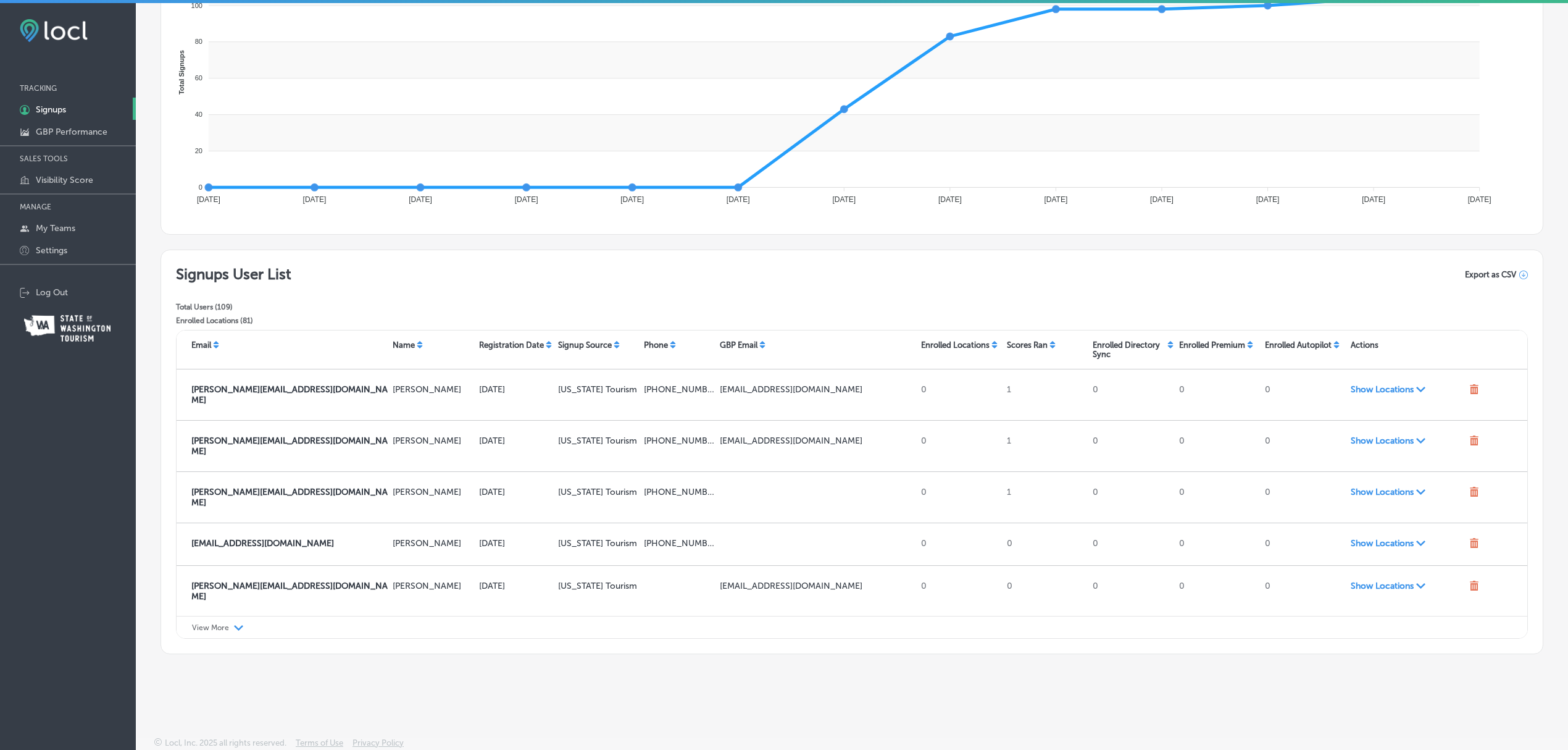
scroll to position [214, 0]
